Goal: Task Accomplishment & Management: Manage account settings

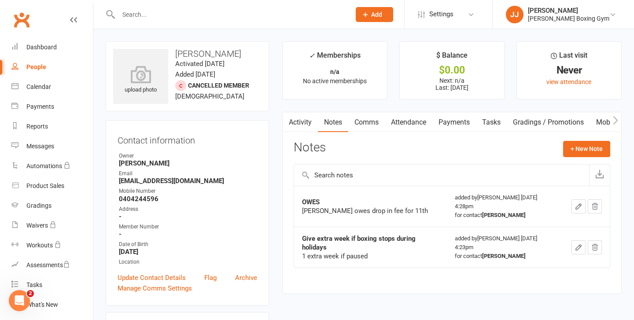
click at [141, 11] on input "text" at bounding box center [230, 14] width 229 height 12
type input "[PERSON_NAME]"
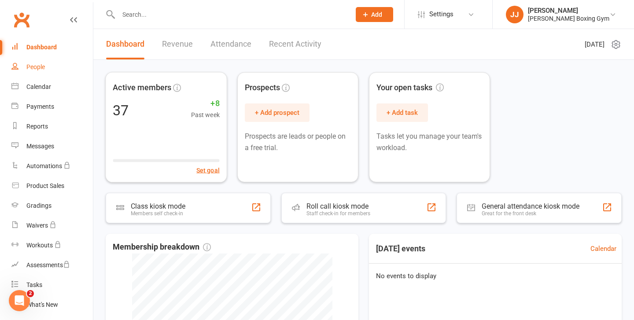
click at [42, 70] on div "People" at bounding box center [35, 66] width 19 height 7
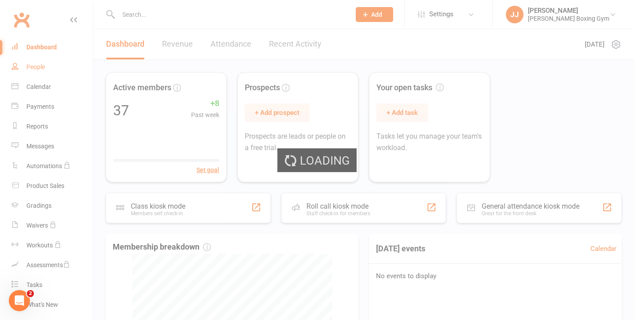
select select "50"
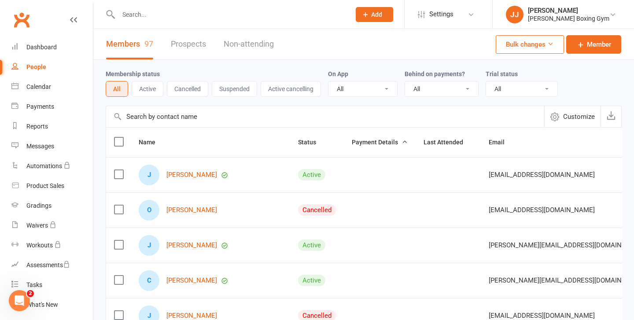
click at [135, 15] on input "text" at bounding box center [230, 14] width 229 height 12
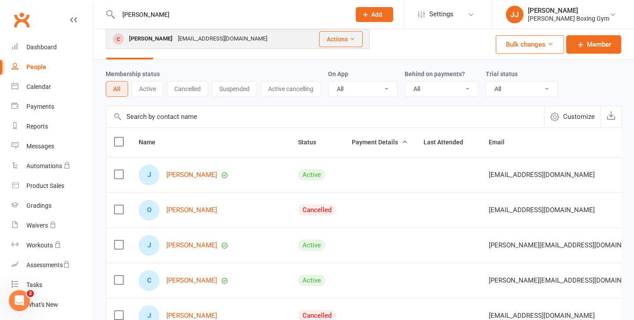
type input "[PERSON_NAME]"
click at [144, 43] on div "Liam Templeman" at bounding box center [150, 39] width 49 height 13
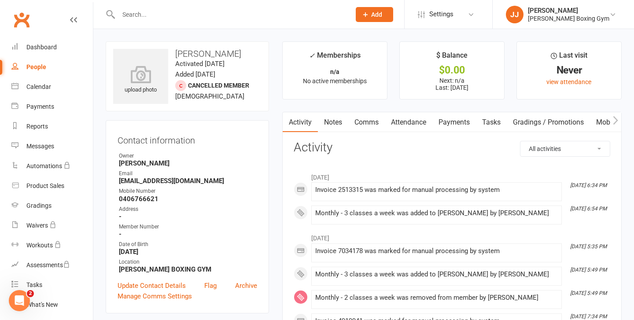
click at [388, 19] on button "Add" at bounding box center [374, 14] width 37 height 15
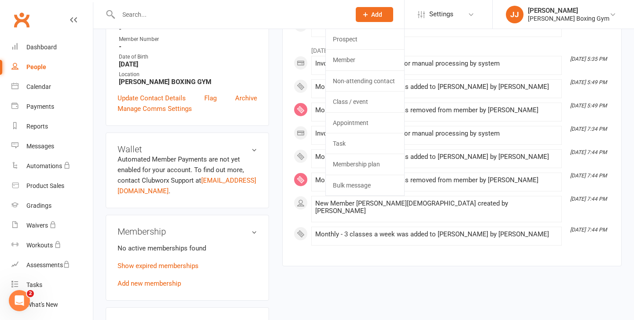
scroll to position [196, 0]
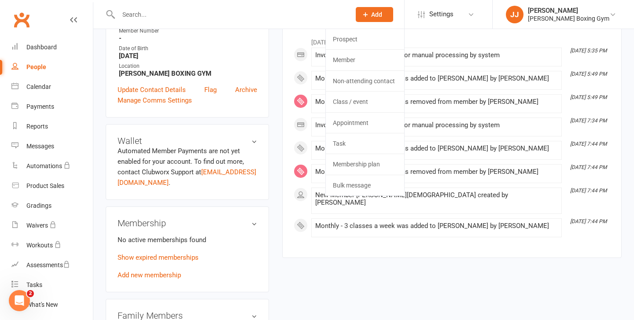
click at [201, 207] on div "Membership No active memberships found Show expired memberships Add new members…" at bounding box center [187, 250] width 163 height 86
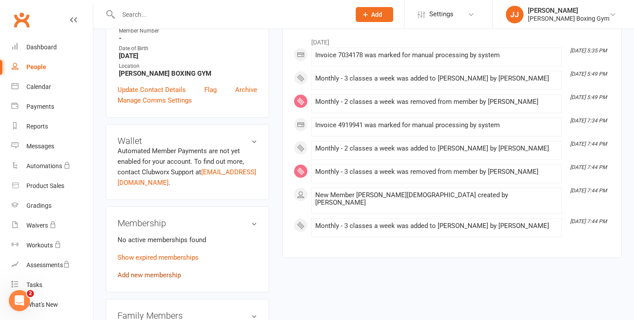
click at [173, 276] on link "Add new membership" at bounding box center [149, 275] width 63 height 8
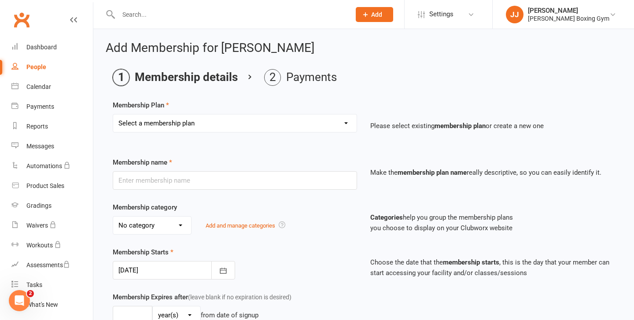
click at [267, 126] on select "Select a membership plan Create new Membership Plan Monthly - 1 class a week Mo…" at bounding box center [235, 124] width 244 height 18
select select "3"
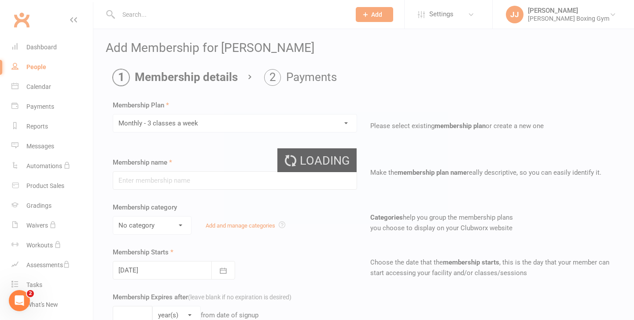
type input "Monthly - 3 classes a week"
select select "2"
type input "1"
select select "2"
type input "3"
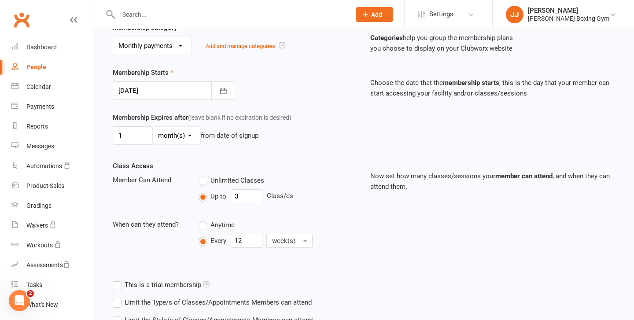
scroll to position [185, 0]
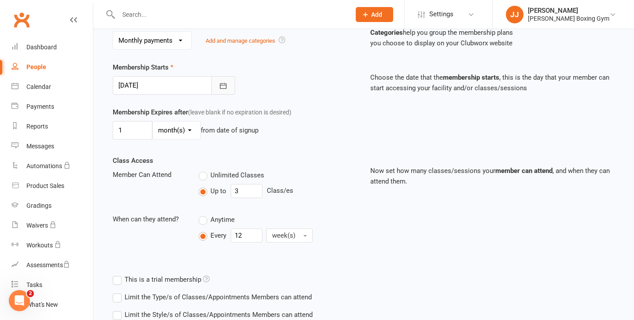
click at [225, 77] on button "button" at bounding box center [223, 85] width 24 height 19
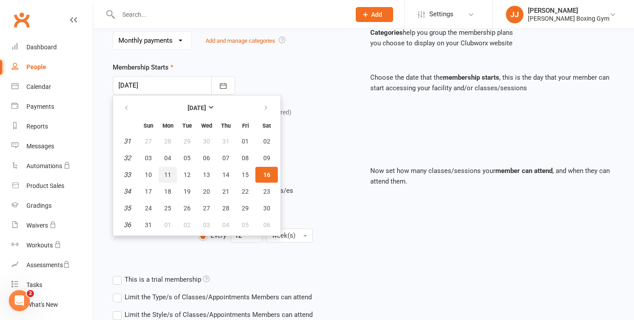
click at [174, 178] on button "11" at bounding box center [168, 175] width 19 height 16
type input "11 Aug 2025"
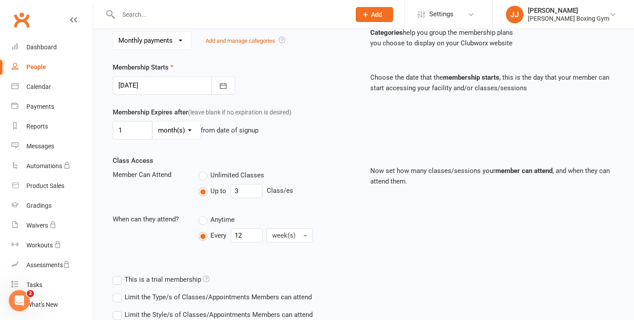
scroll to position [281, 0]
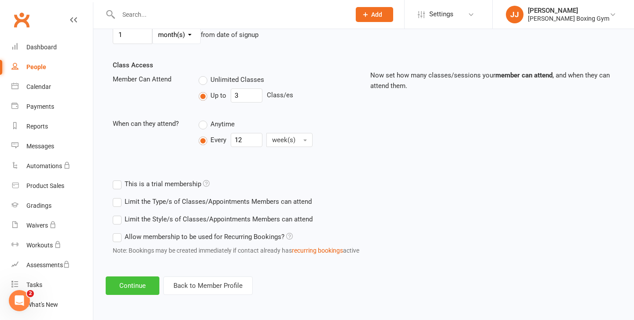
click at [126, 285] on button "Continue" at bounding box center [133, 286] width 54 height 19
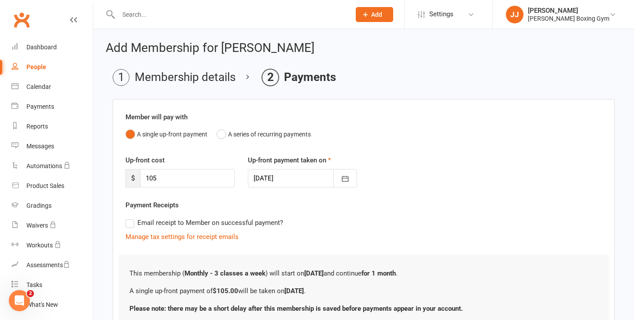
scroll to position [73, 0]
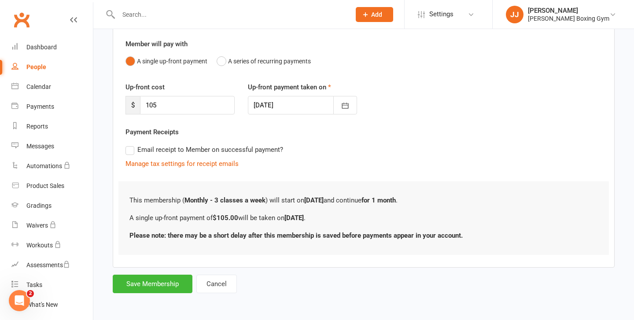
click at [143, 297] on div "Add Membership for Liam Templeman Membership details Payments Member will pay w…" at bounding box center [363, 132] width 541 height 352
click at [150, 285] on button "Save Membership" at bounding box center [153, 284] width 80 height 19
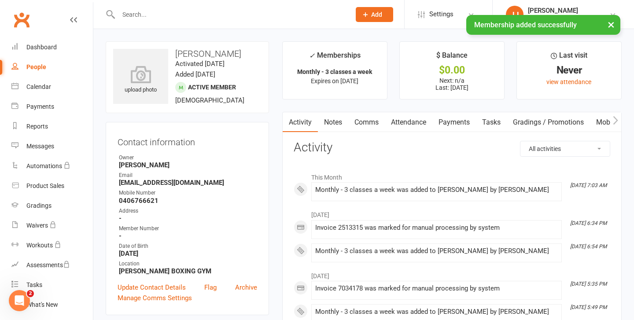
click at [35, 73] on link "People" at bounding box center [52, 67] width 82 height 20
select select "50"
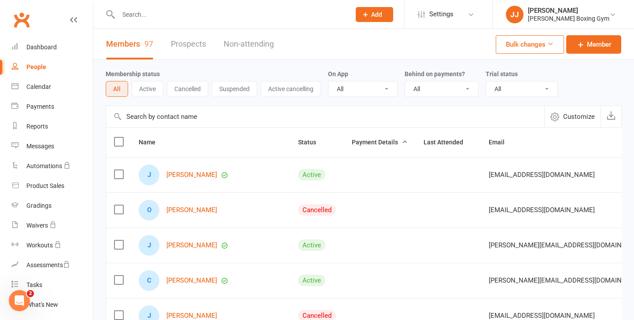
click at [149, 18] on input "text" at bounding box center [230, 14] width 229 height 12
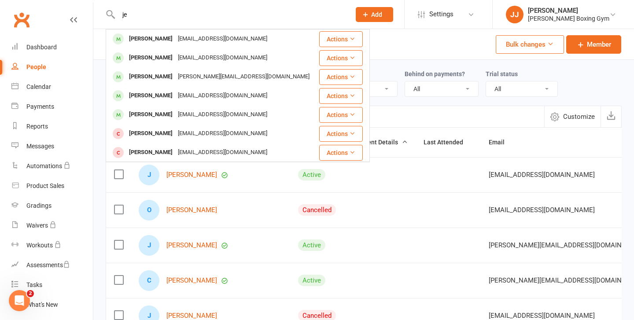
type input "j"
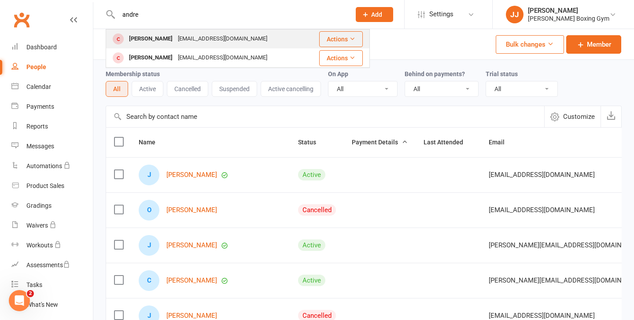
type input "andre"
click at [156, 43] on div "Andre Skeldon" at bounding box center [150, 39] width 49 height 13
